Goal: Task Accomplishment & Management: Manage account settings

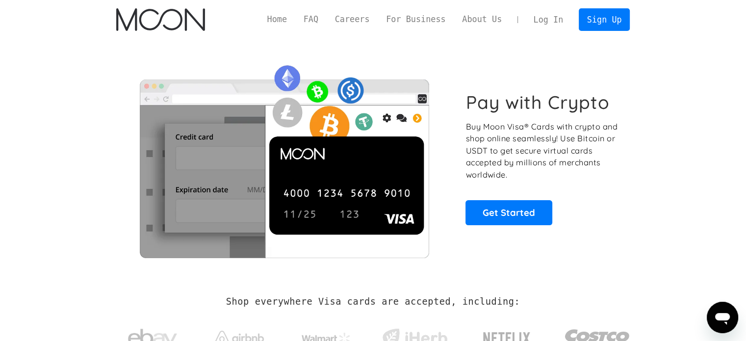
click at [555, 20] on link "Log In" at bounding box center [548, 20] width 46 height 22
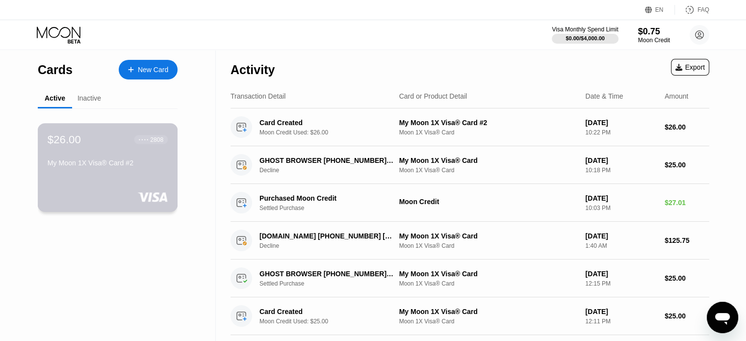
click at [125, 177] on div "$26.00 ● ● ● ● 2808 My Moon 1X Visa® Card #2" at bounding box center [108, 167] width 140 height 89
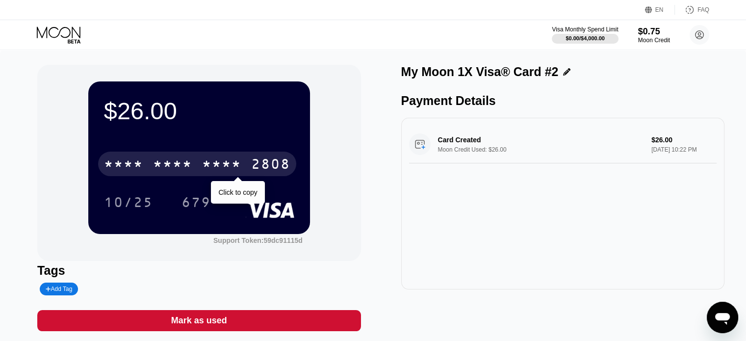
click at [237, 168] on div "* * * *" at bounding box center [221, 165] width 39 height 16
